Goal: Task Accomplishment & Management: Manage account settings

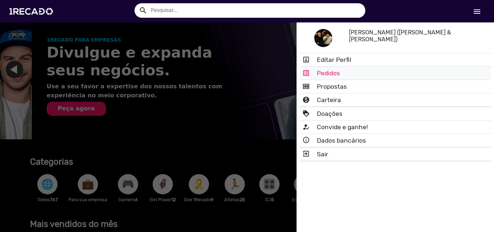
scroll to position [0, 489]
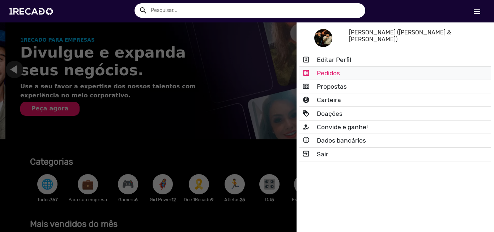
click at [360, 74] on link "list_alt Pedidos" at bounding box center [396, 73] width 192 height 13
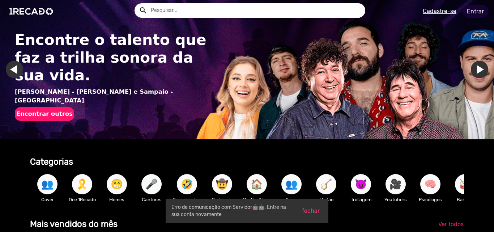
click at [474, 14] on link "Entrar" at bounding box center [475, 11] width 26 height 13
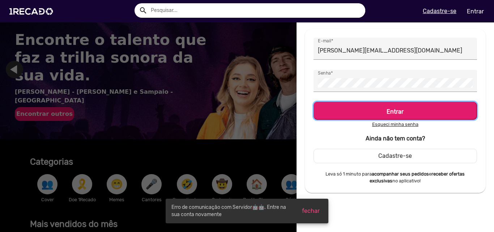
click at [392, 106] on h5 "Entrar" at bounding box center [395, 110] width 151 height 10
